Goal: Information Seeking & Learning: Learn about a topic

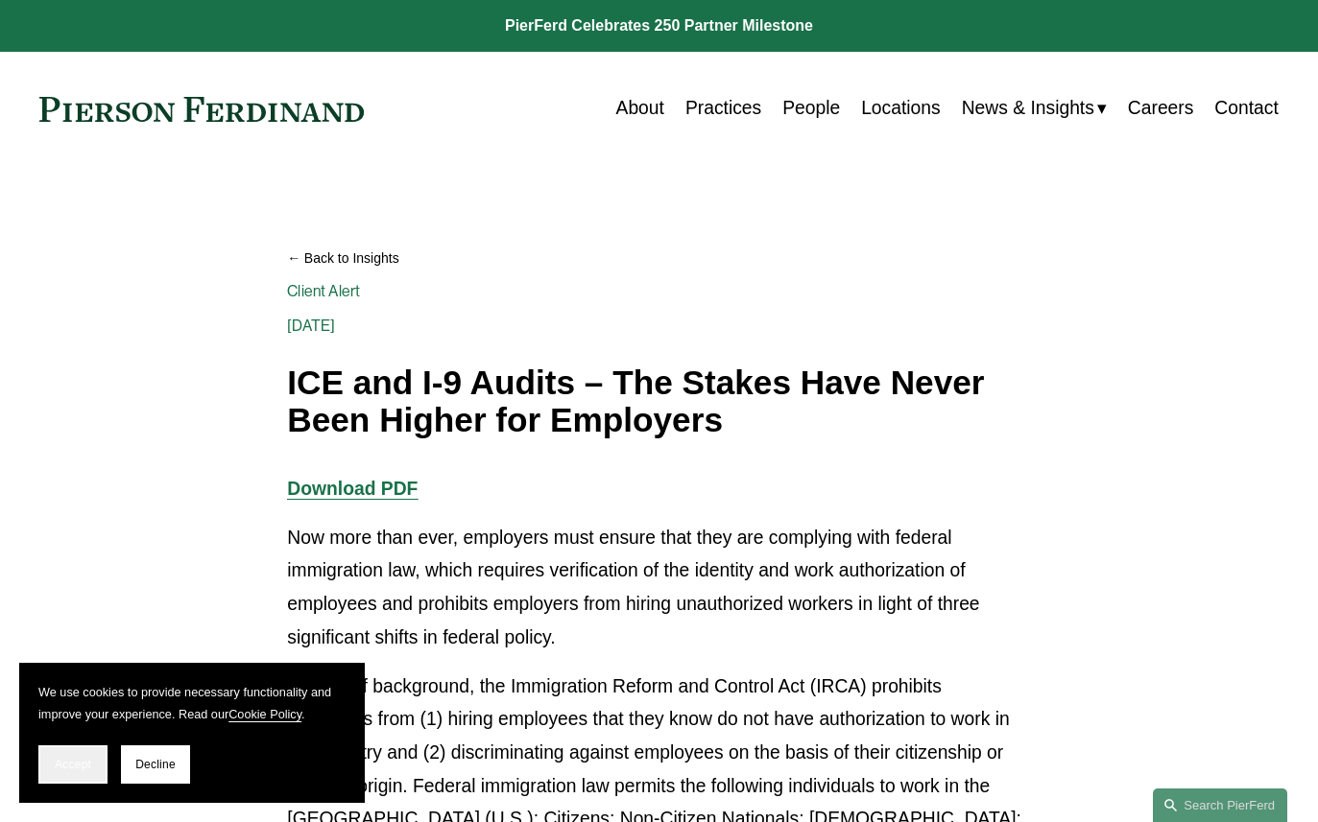
click at [75, 773] on button "Accept" at bounding box center [72, 765] width 69 height 38
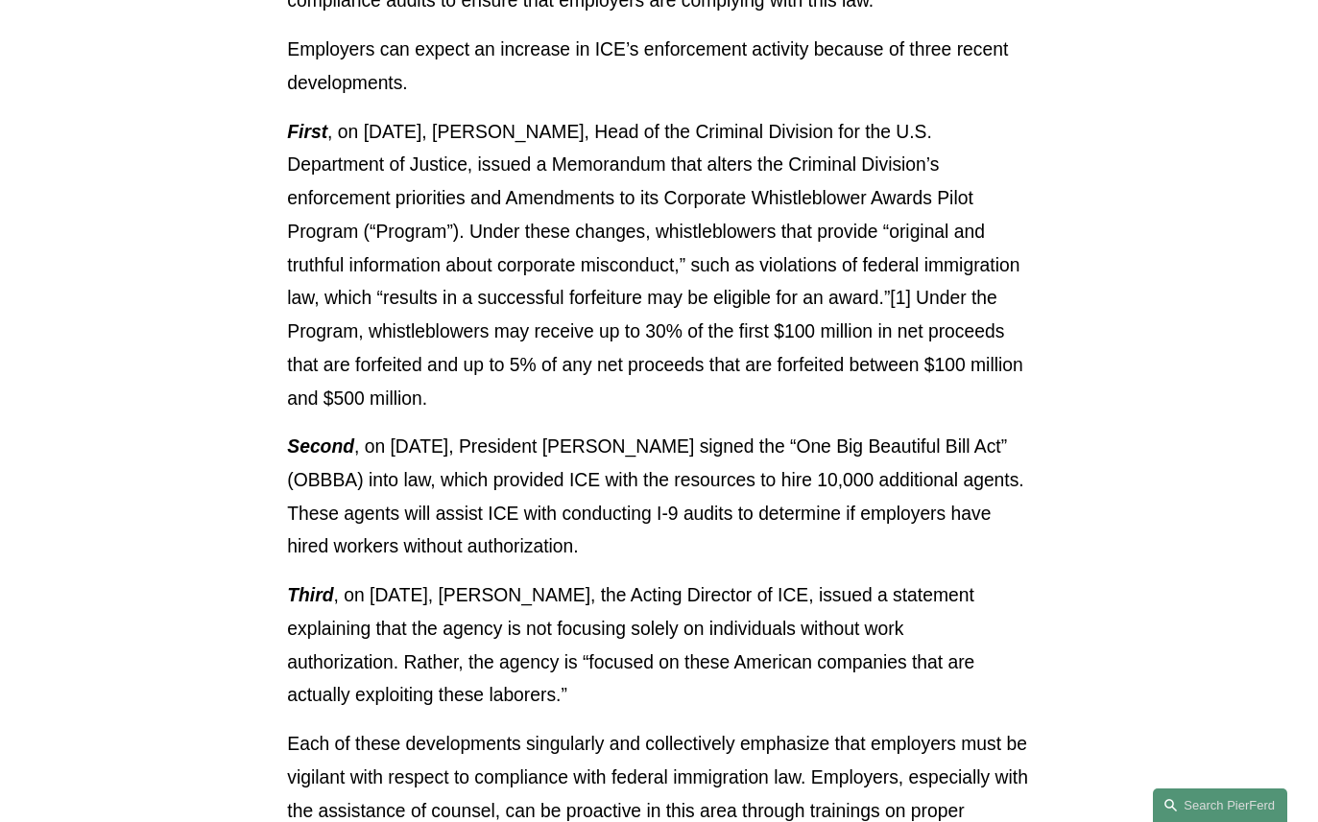
scroll to position [1390, 0]
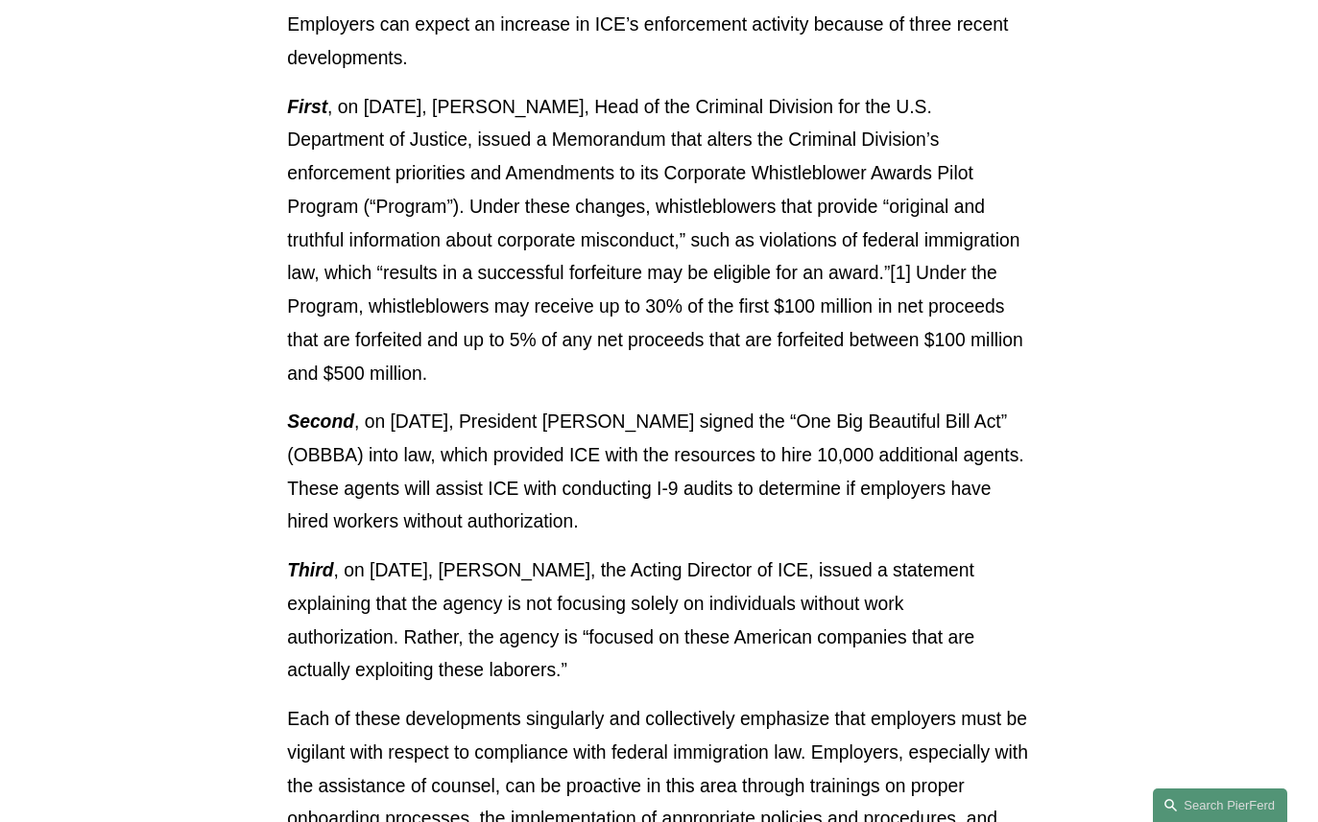
click at [1050, 564] on article "Back to Insights ICE and I-9 Audits – The Stakes Have Never Been Higher for Emp…" at bounding box center [659, 113] width 1318 height 2674
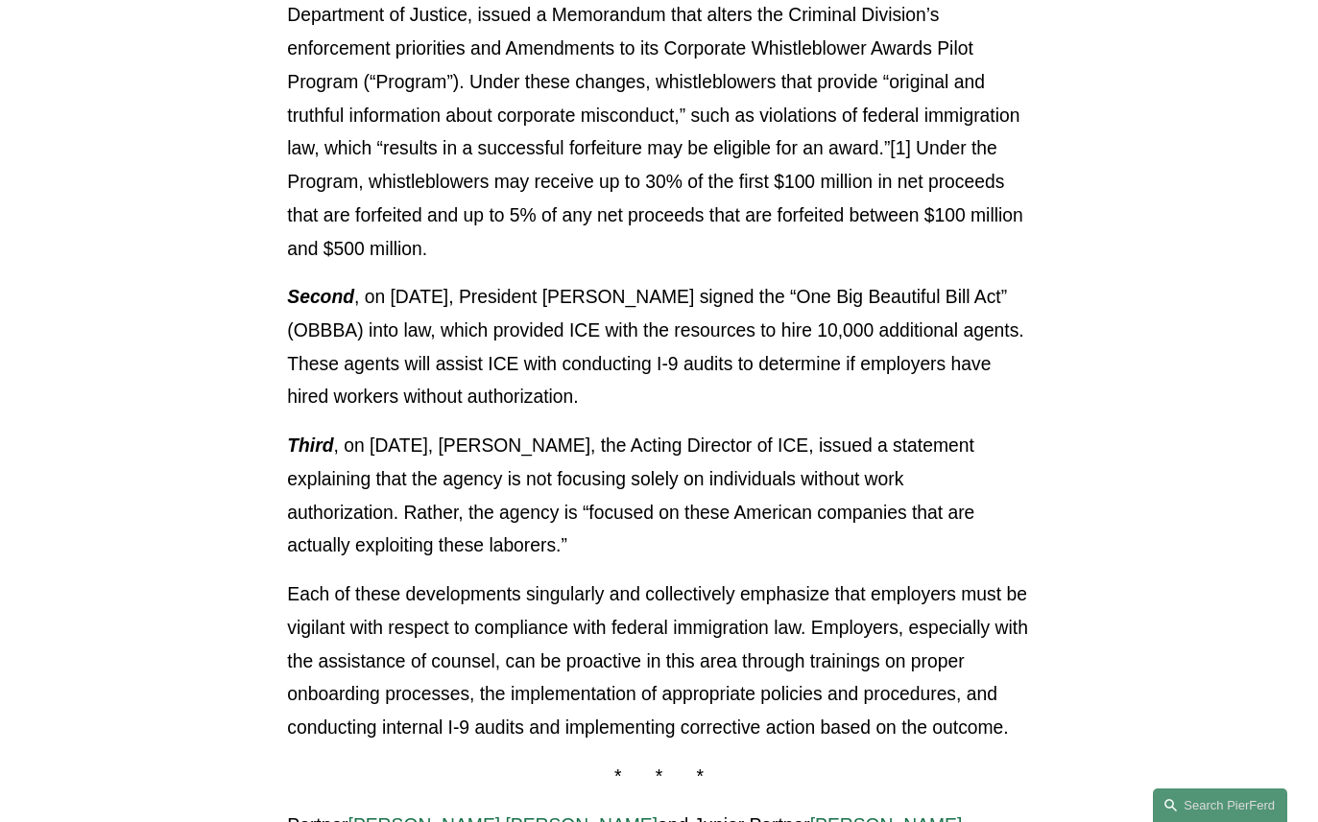
scroll to position [1604, 0]
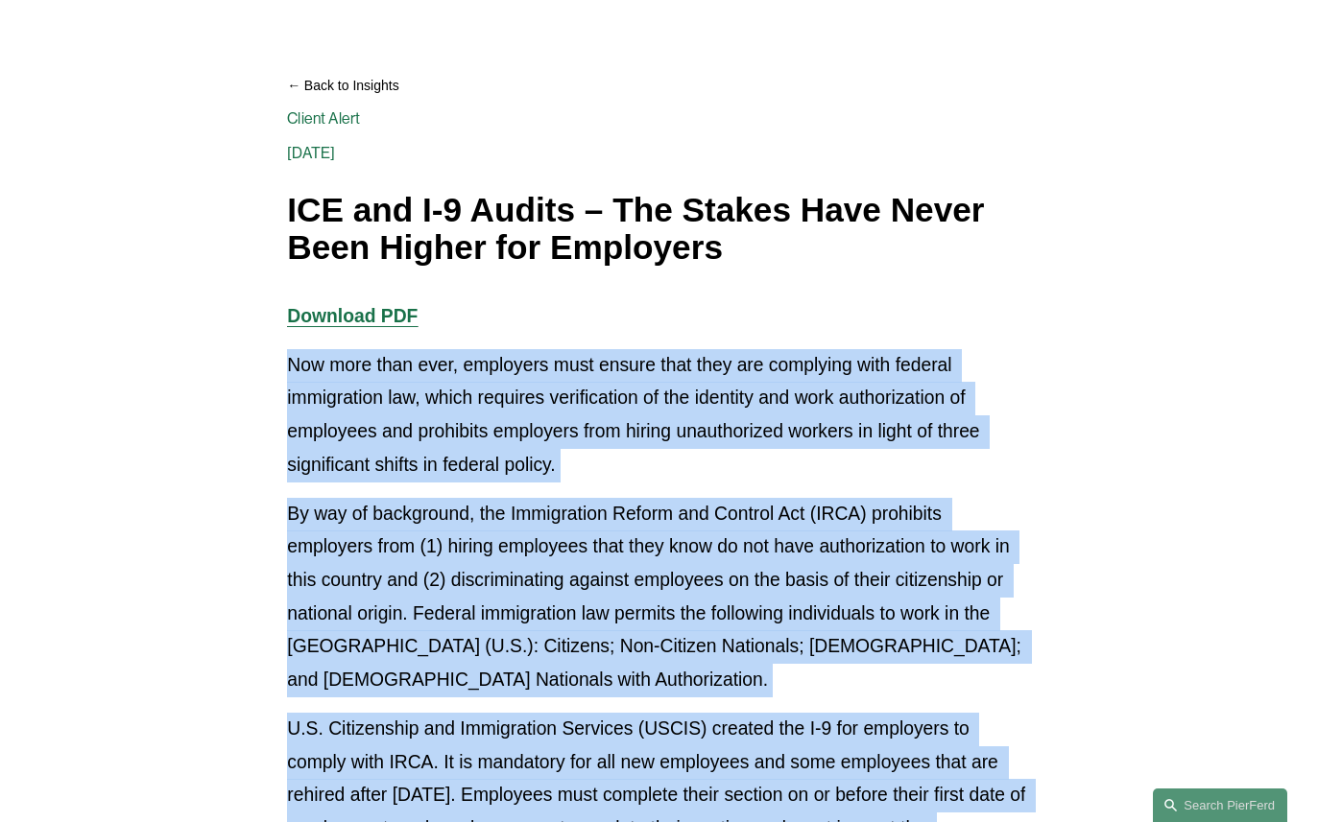
scroll to position [165, 0]
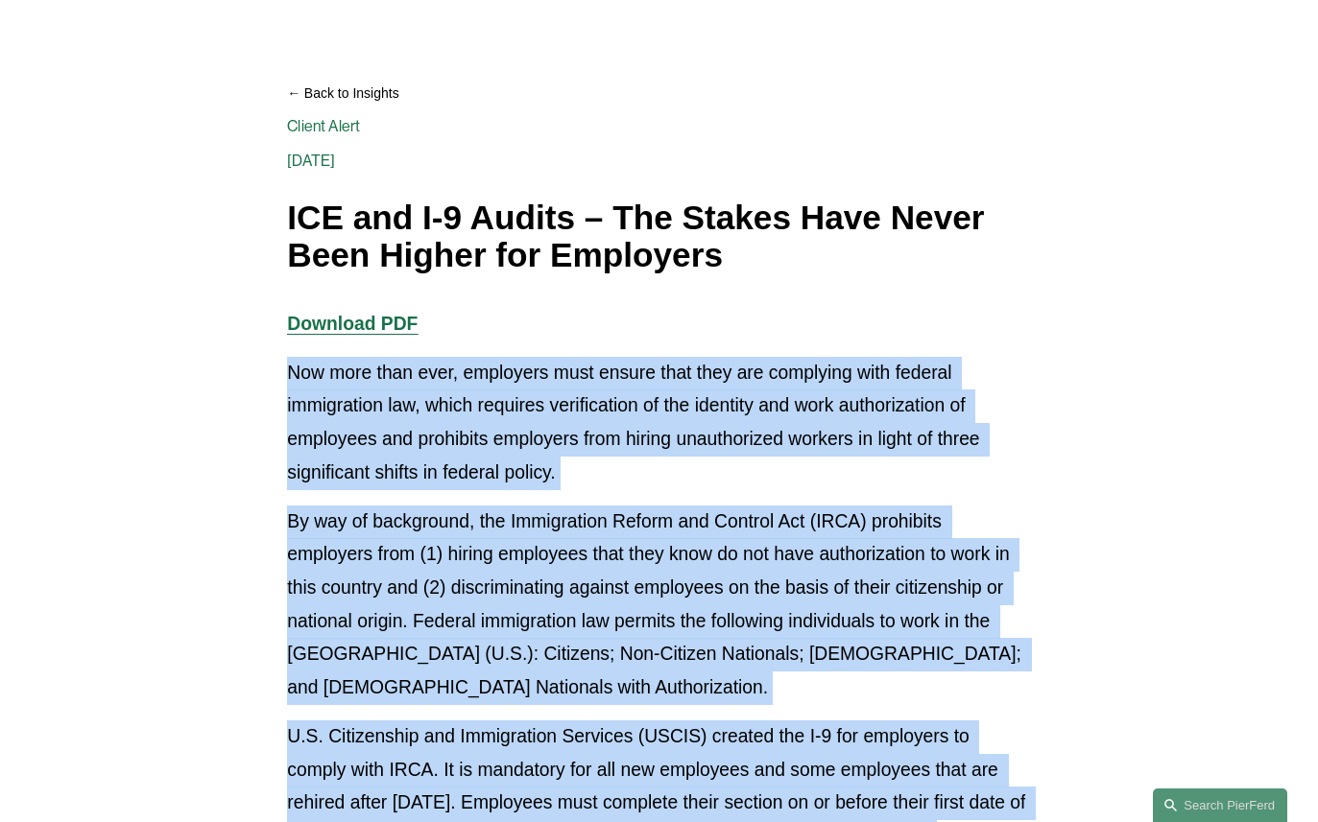
drag, startPoint x: 1064, startPoint y: 517, endPoint x: 242, endPoint y: 365, distance: 836.5
copy div "Now more than ever, employers must ensure that they are complying with federal …"
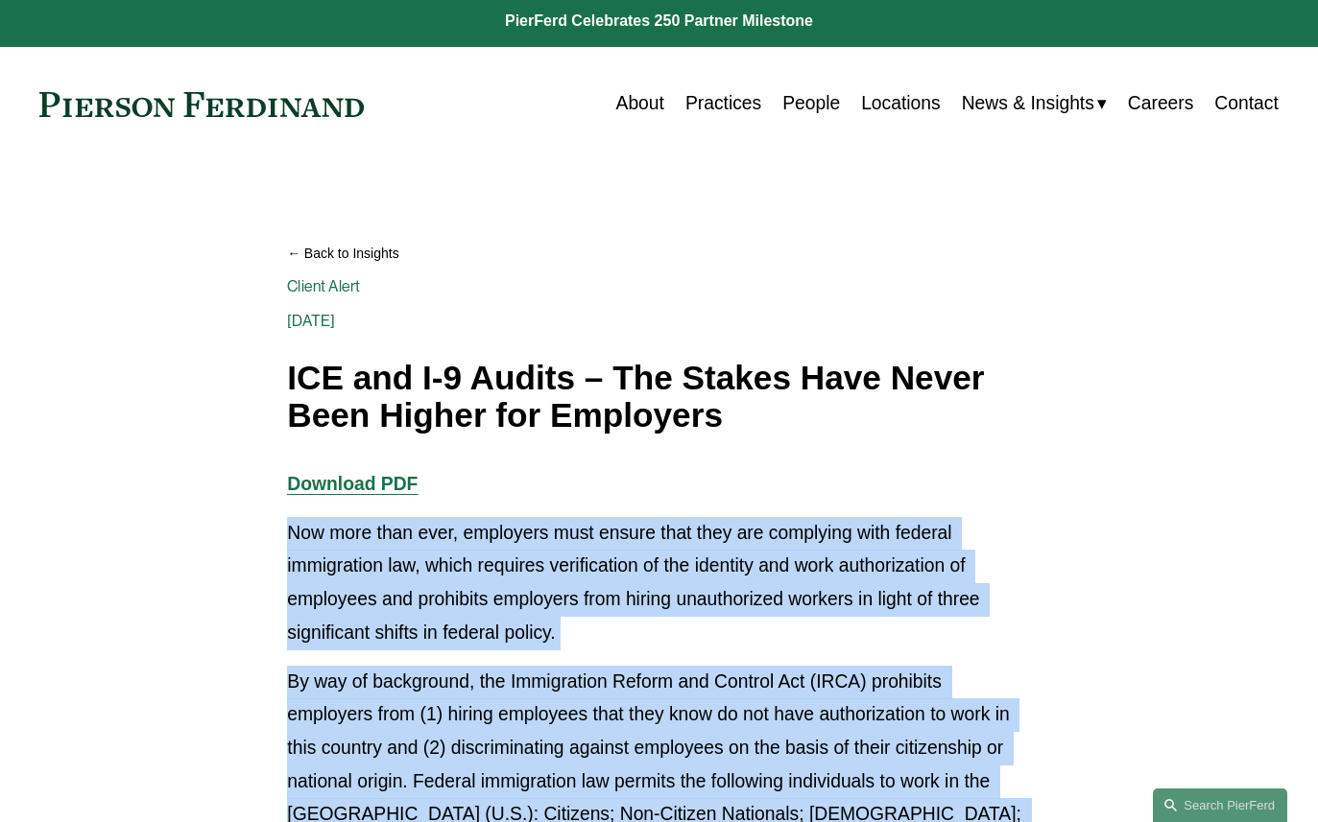
scroll to position [0, 0]
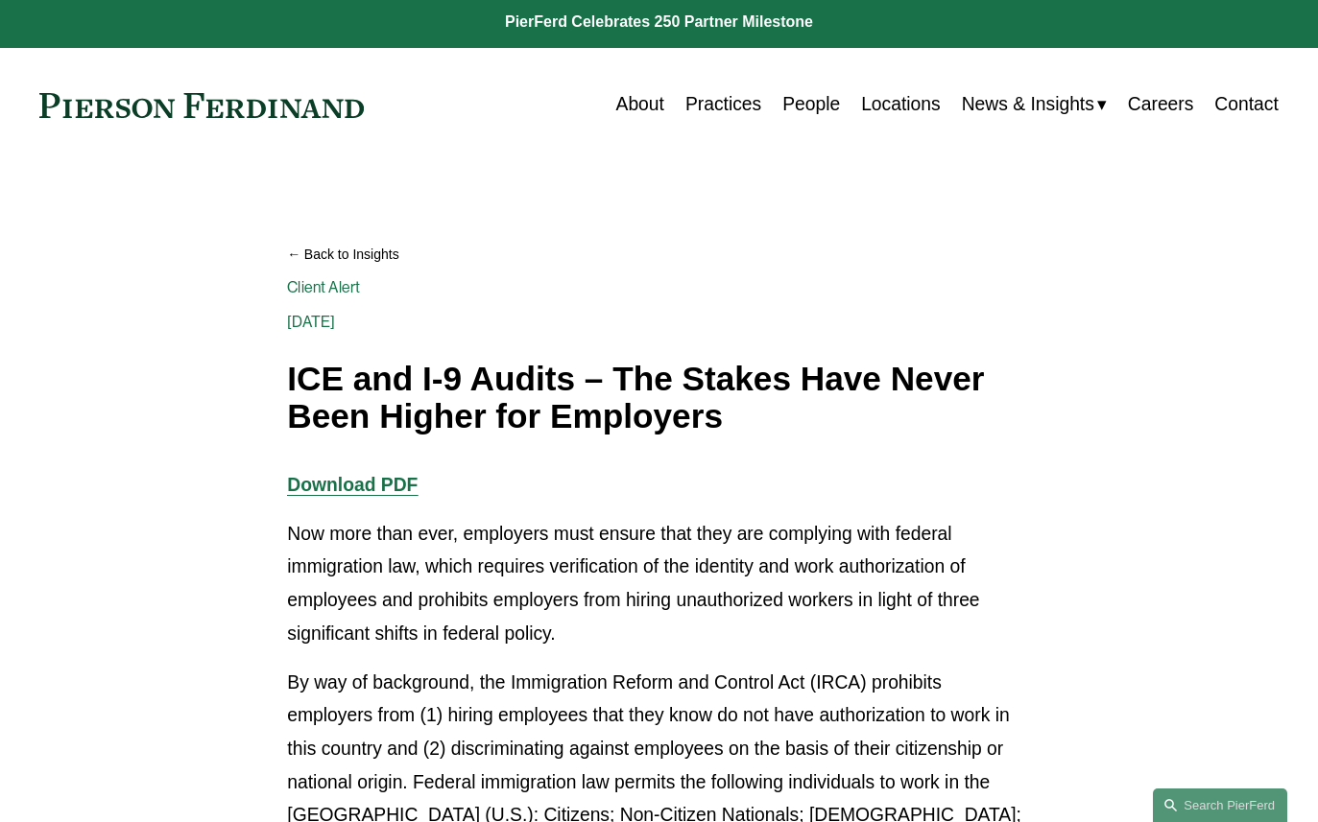
scroll to position [8, 0]
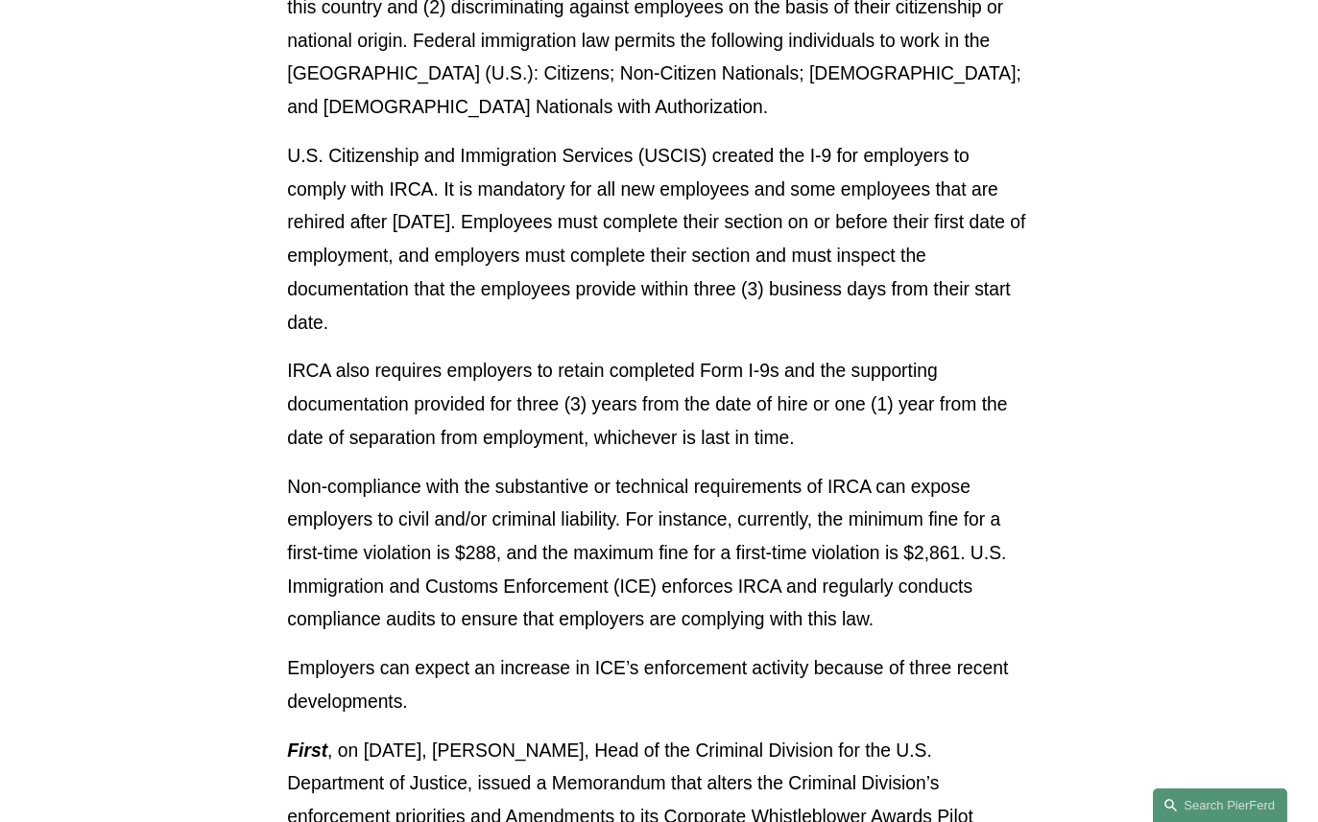
click at [1143, 467] on article "Back to Insights ICE and I-9 Audits – The Stakes Have Never Been Higher for Emp…" at bounding box center [659, 757] width 1318 height 2674
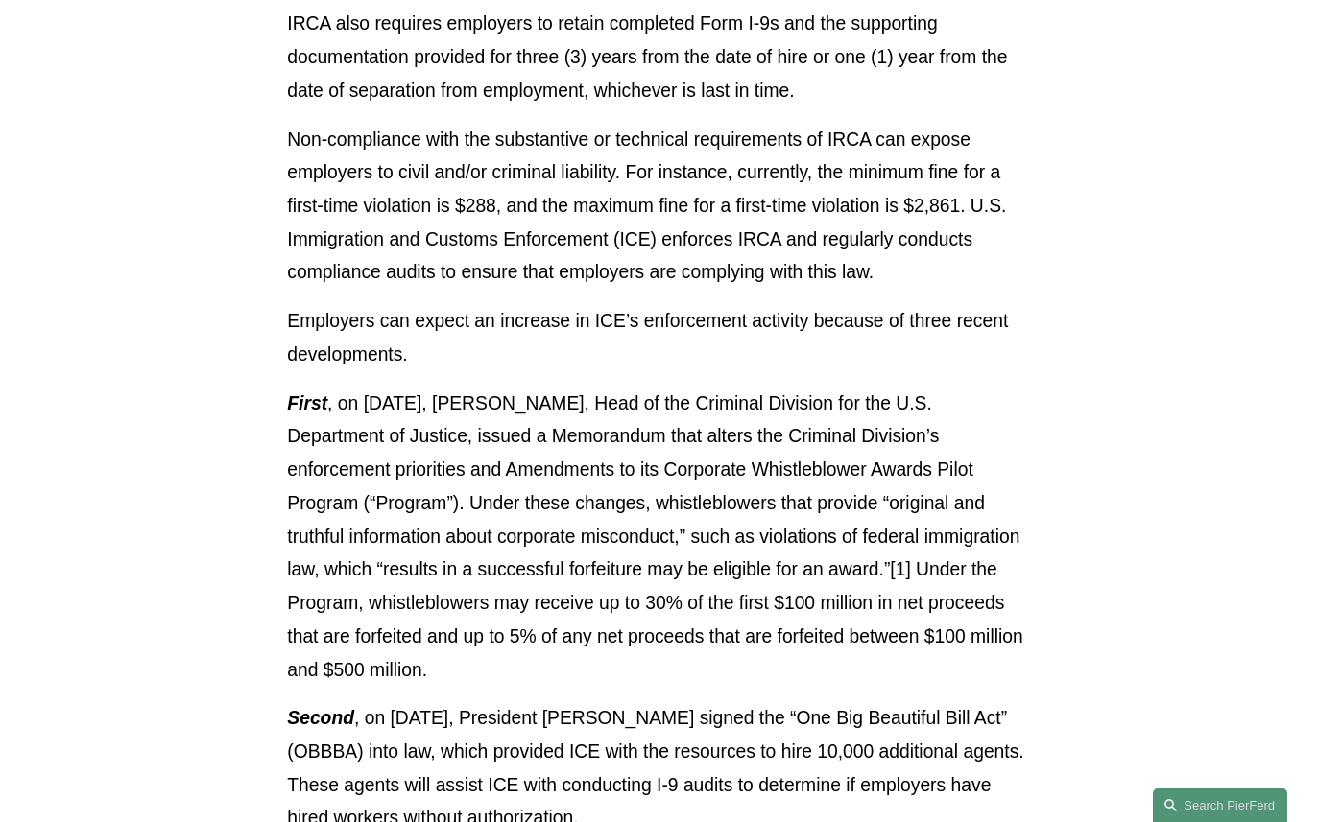
click at [1143, 467] on article "Back to Insights ICE and I-9 Audits – The Stakes Have Never Been Higher for Emp…" at bounding box center [659, 410] width 1318 height 2674
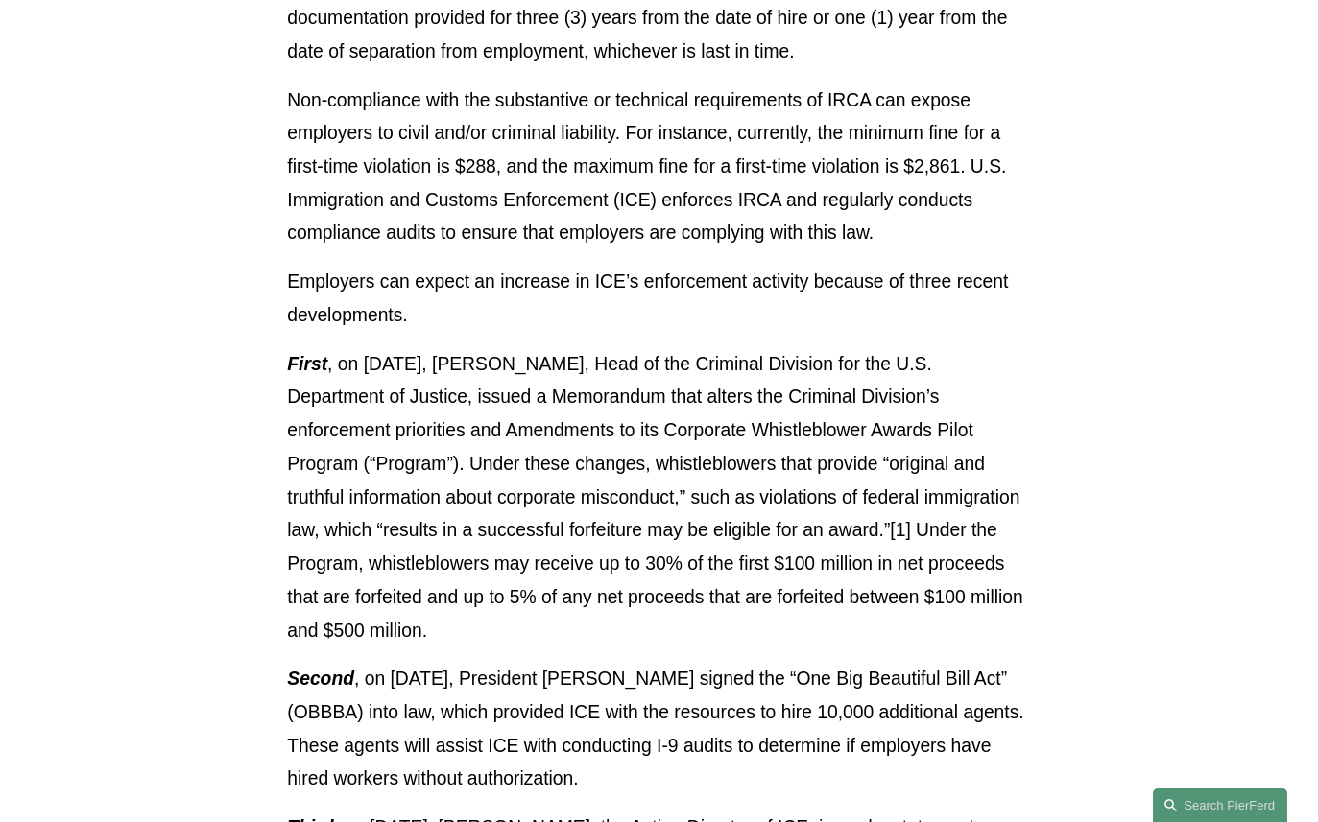
scroll to position [1135, 0]
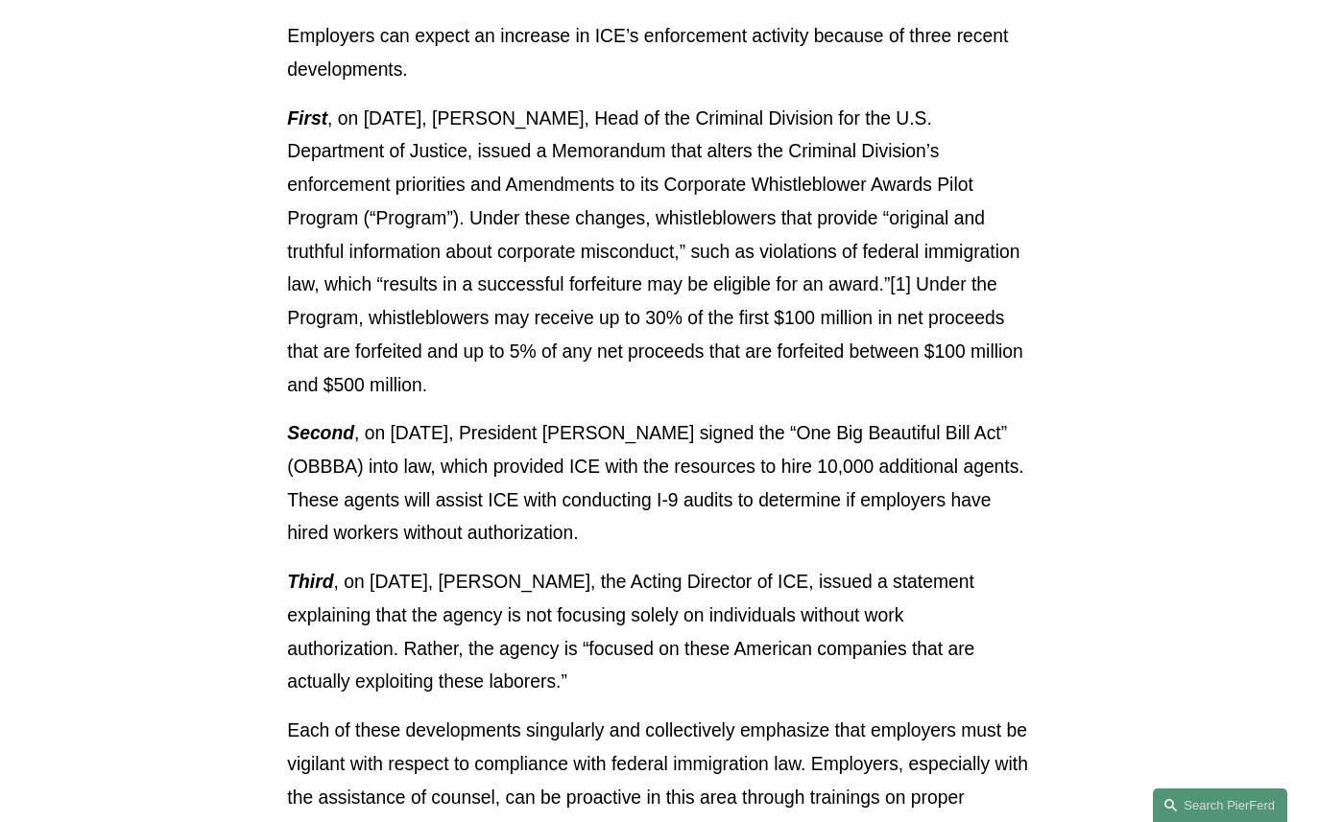
click at [1143, 467] on article "Back to Insights ICE and I-9 Audits – The Stakes Have Never Been Higher for Emp…" at bounding box center [659, 125] width 1318 height 2674
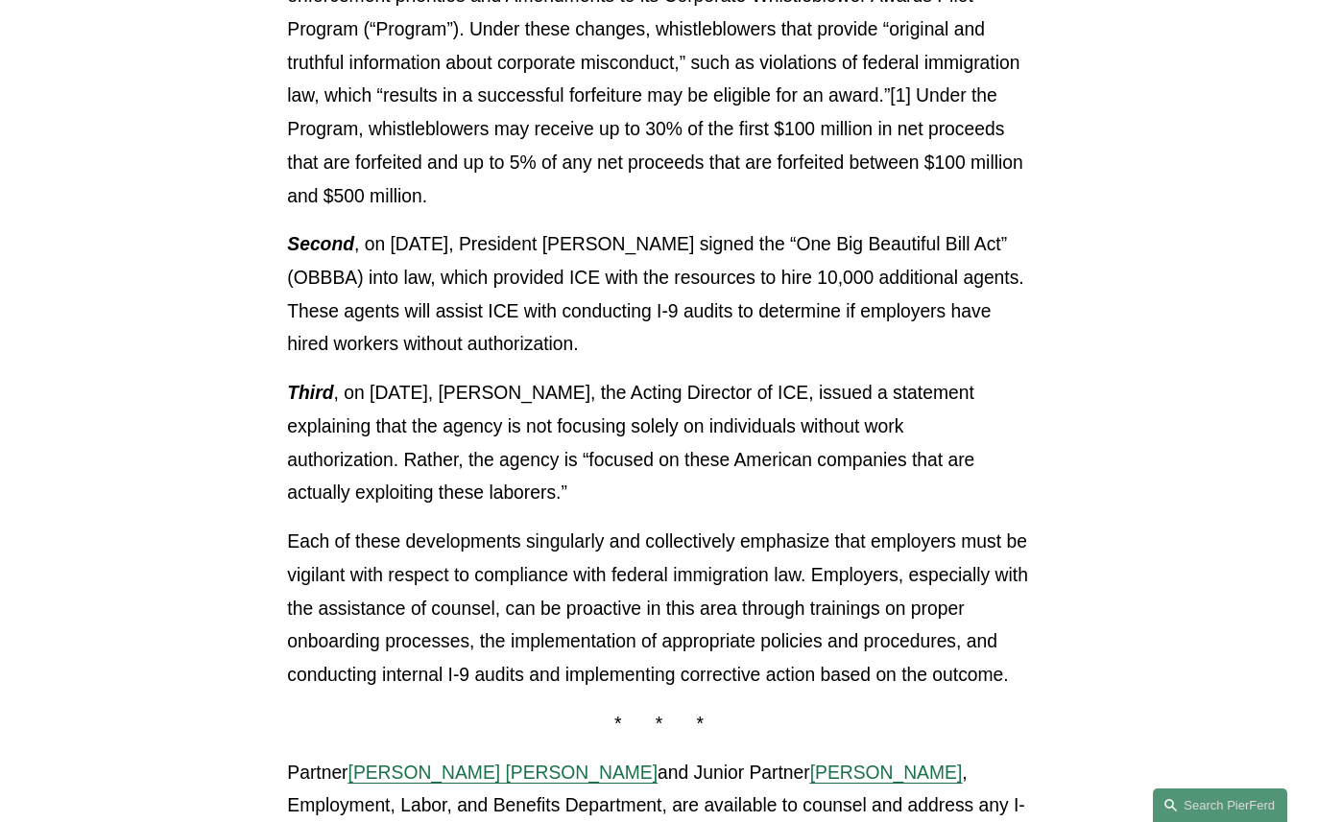
scroll to position [1568, 0]
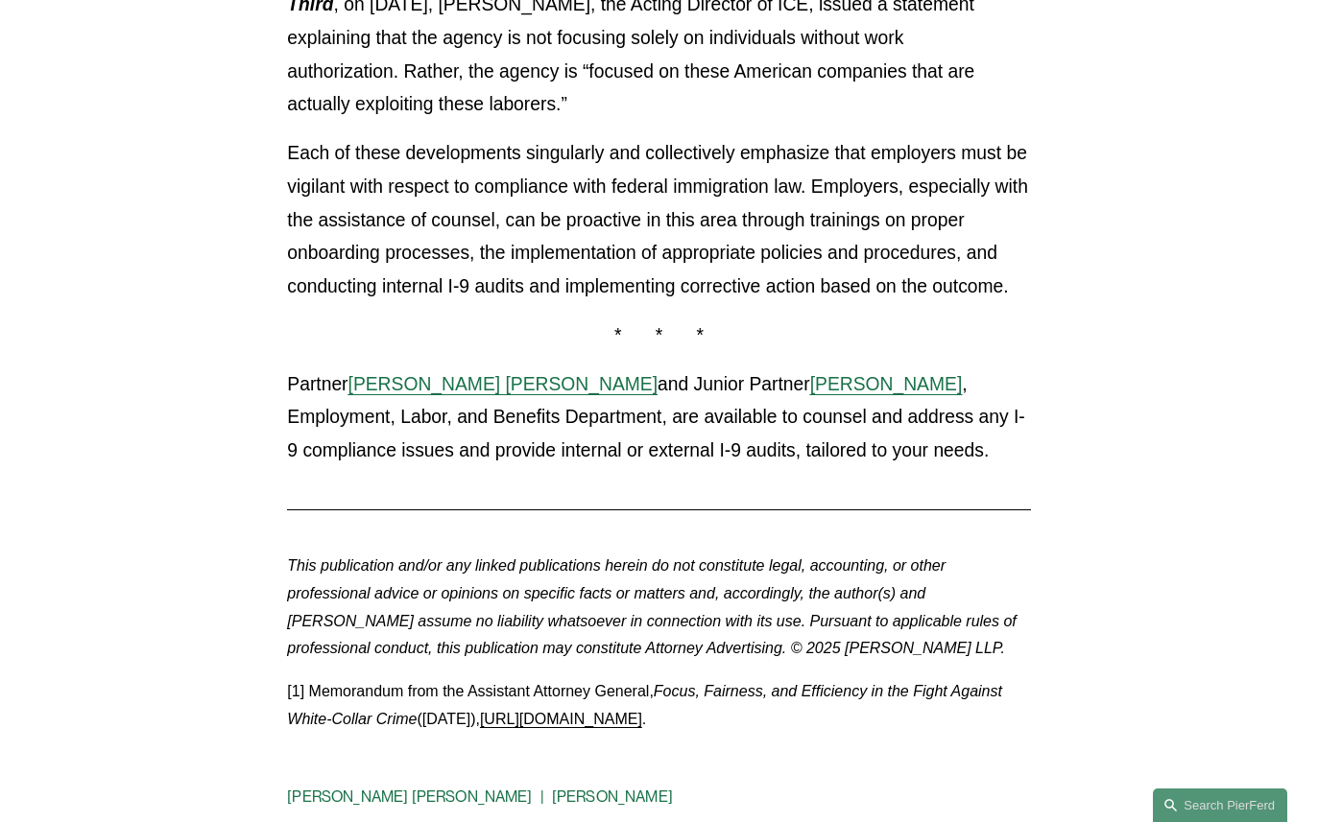
scroll to position [2066, 0]
